Goal: Check status: Check status

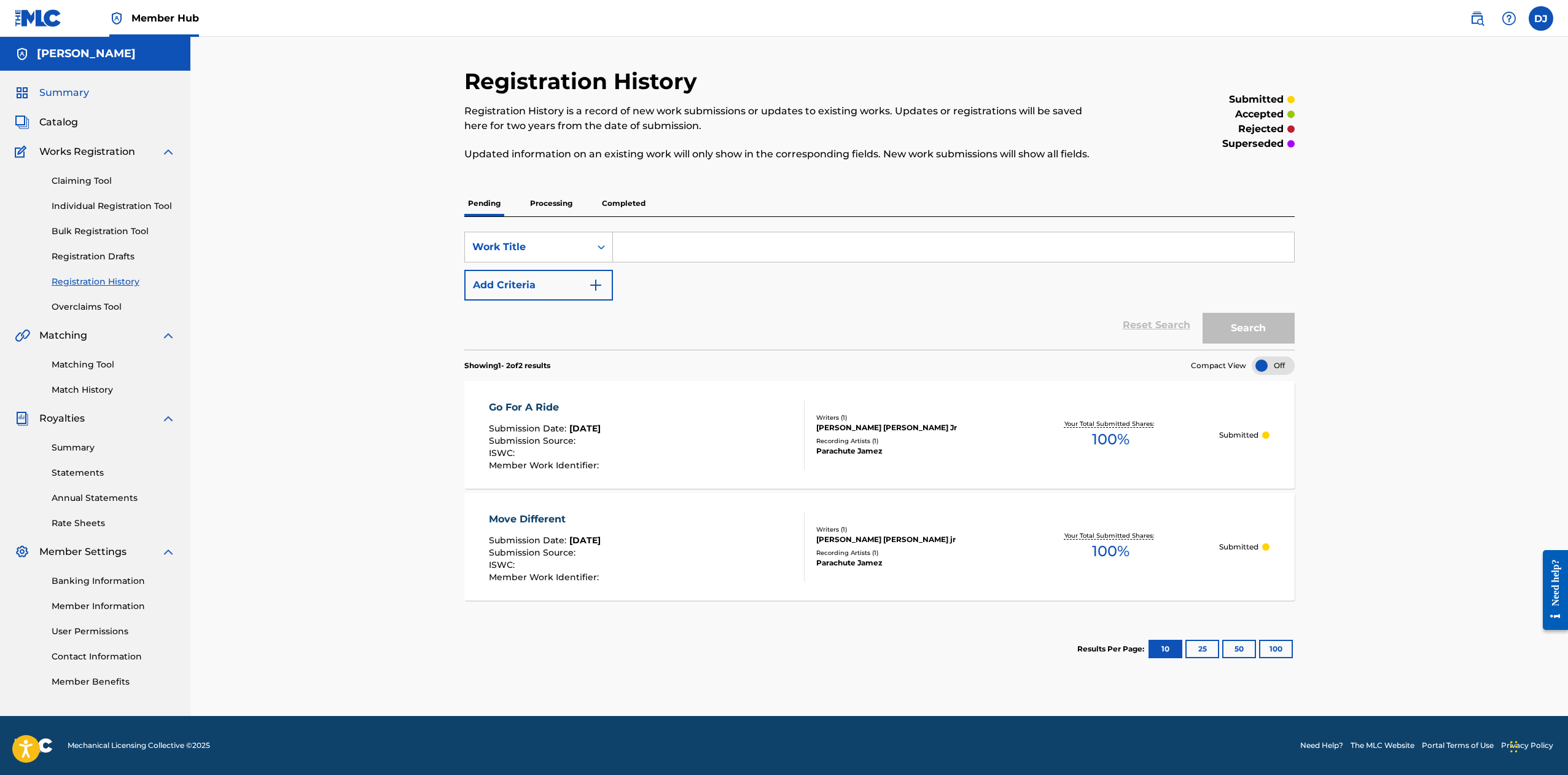
click at [63, 90] on span "Summary" at bounding box center [64, 93] width 50 height 15
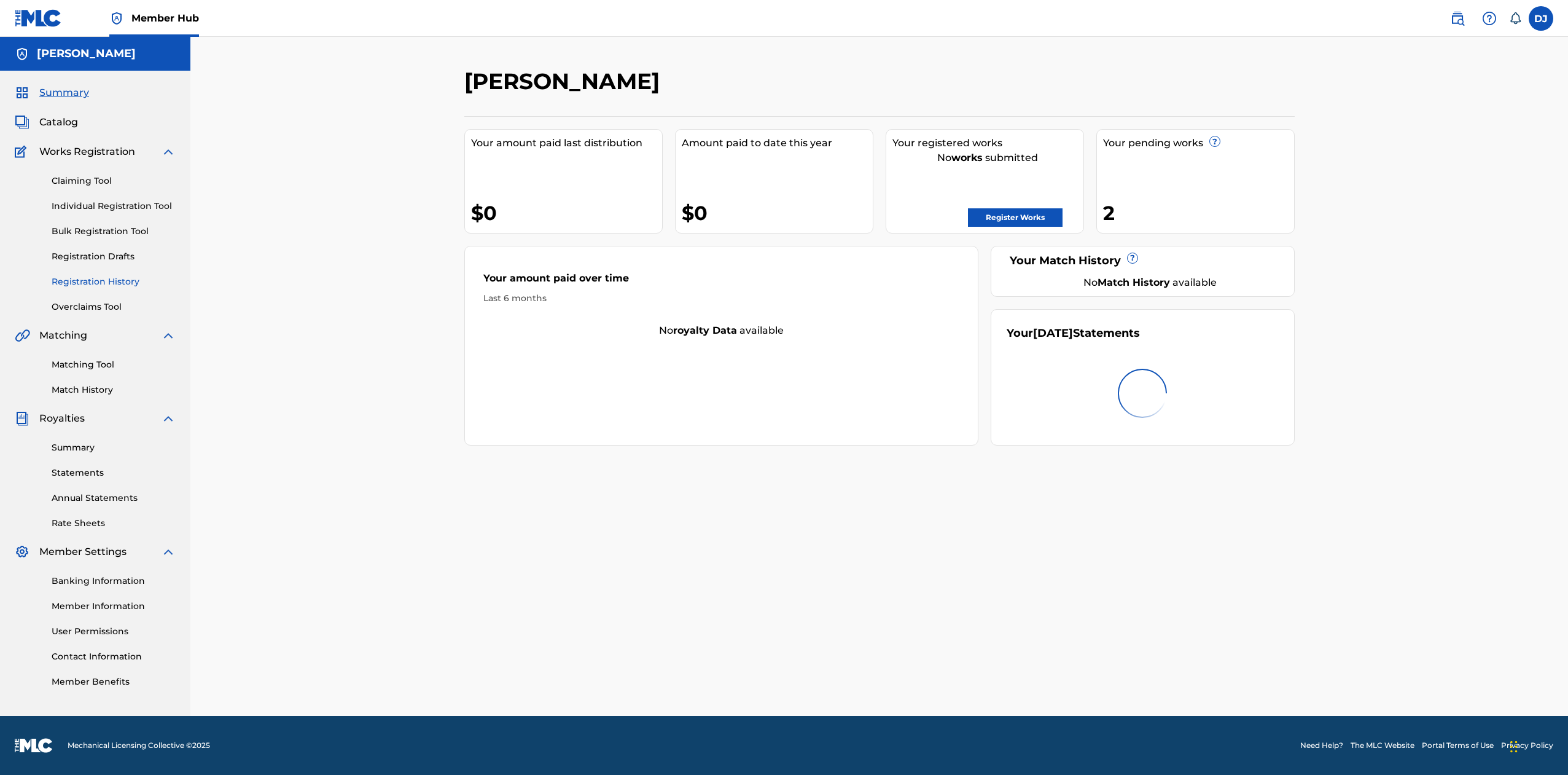
click at [107, 280] on link "Registration History" at bounding box center [113, 282] width 124 height 13
